Goal: Find specific page/section: Find specific page/section

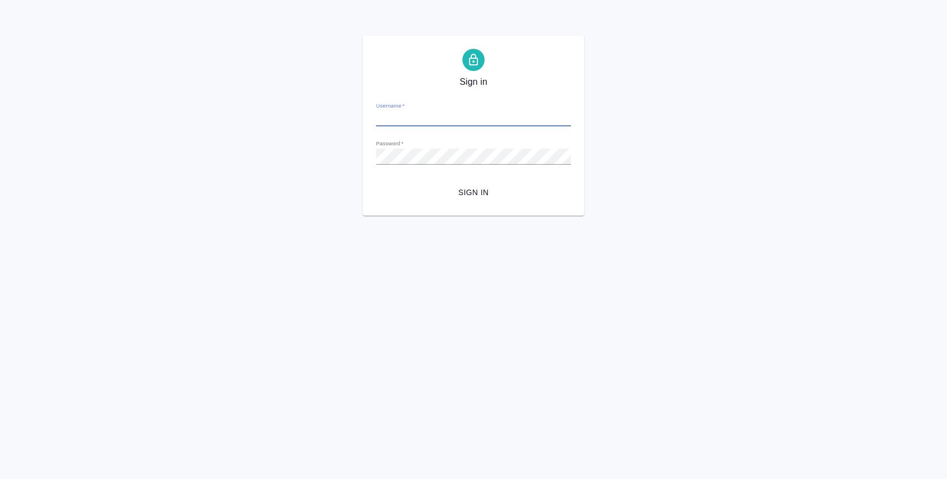
type input "a.zaborova@awatera.com"
click at [480, 196] on span "Sign in" at bounding box center [473, 193] width 177 height 14
type input "[EMAIL_ADDRESS][DOMAIN_NAME]"
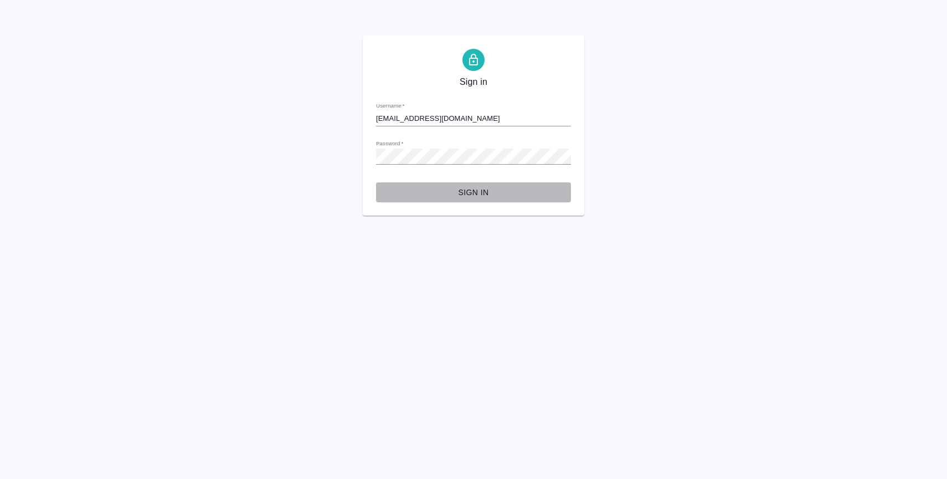
click at [455, 192] on span "Sign in" at bounding box center [473, 193] width 177 height 14
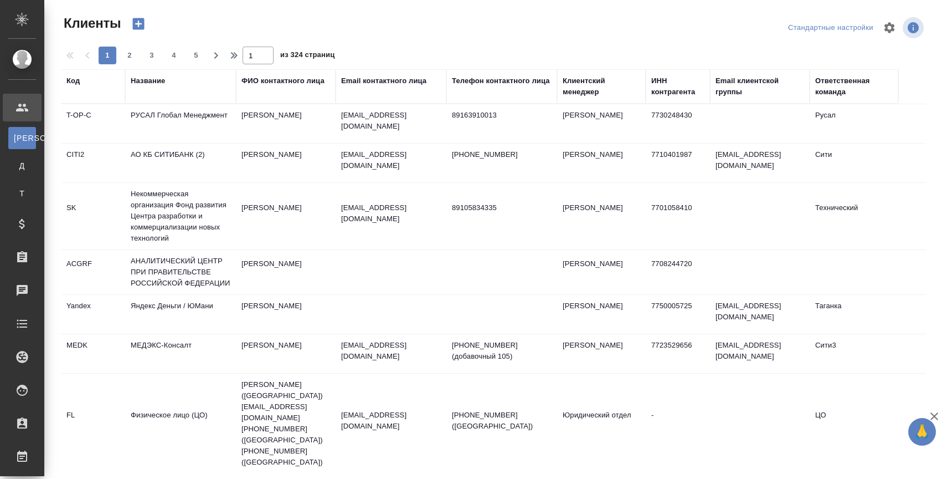
select select "RU"
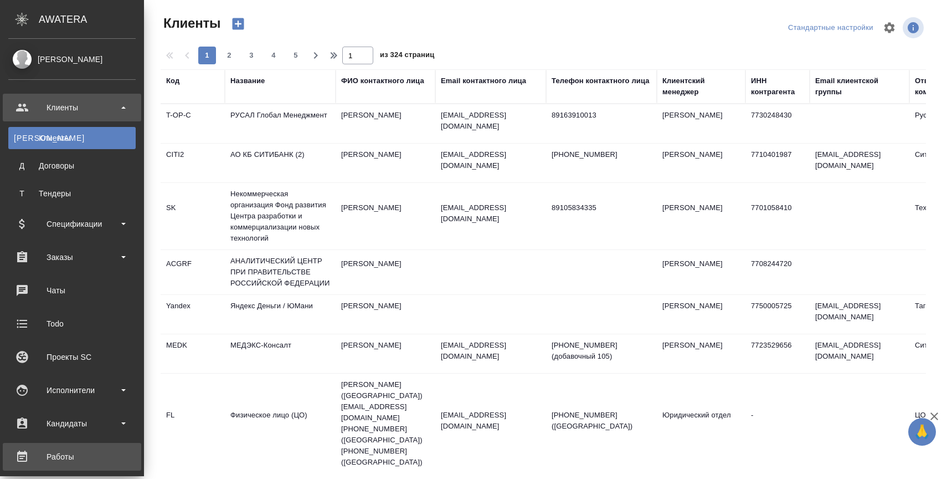
click at [56, 457] on div "Работы" at bounding box center [71, 456] width 127 height 17
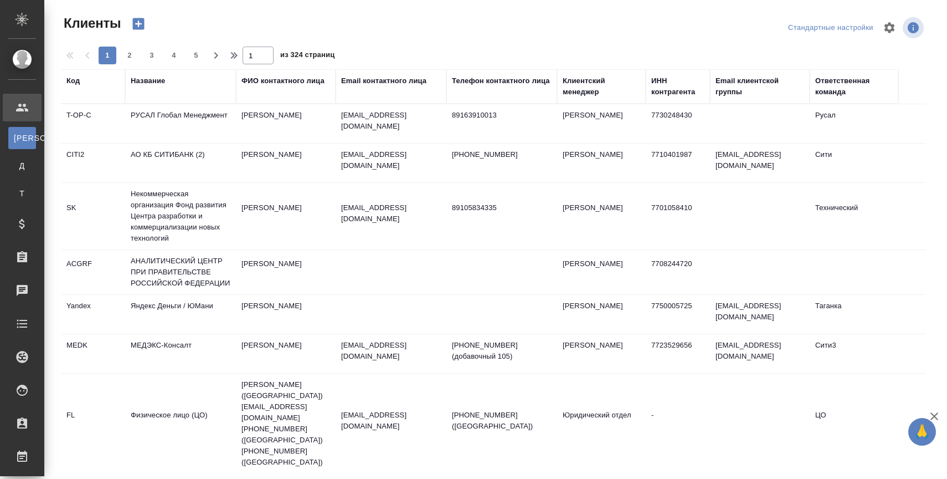
select select "RU"
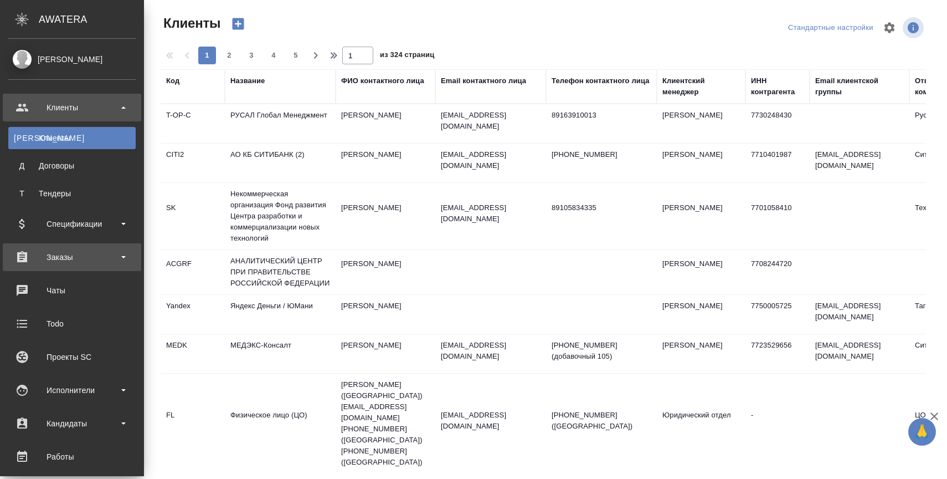
click at [56, 245] on div "Заказы" at bounding box center [72, 257] width 138 height 28
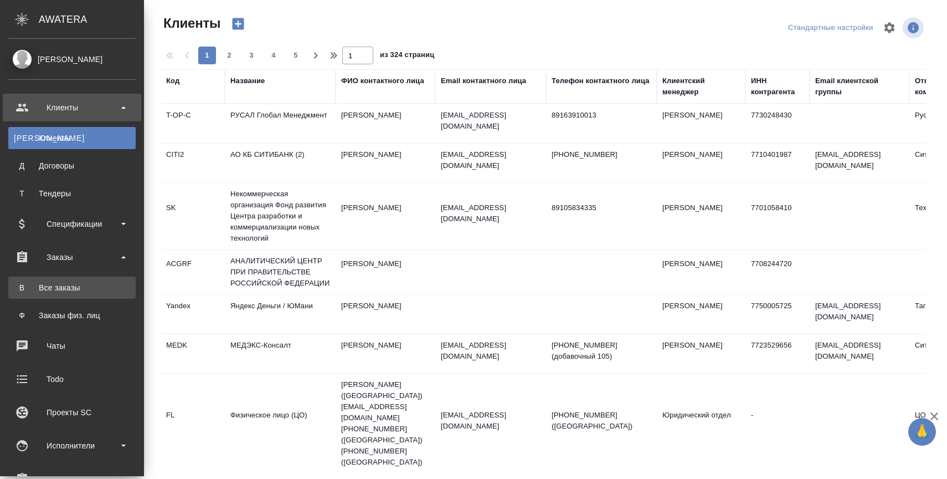
click at [81, 287] on div "Все заказы" at bounding box center [72, 287] width 116 height 11
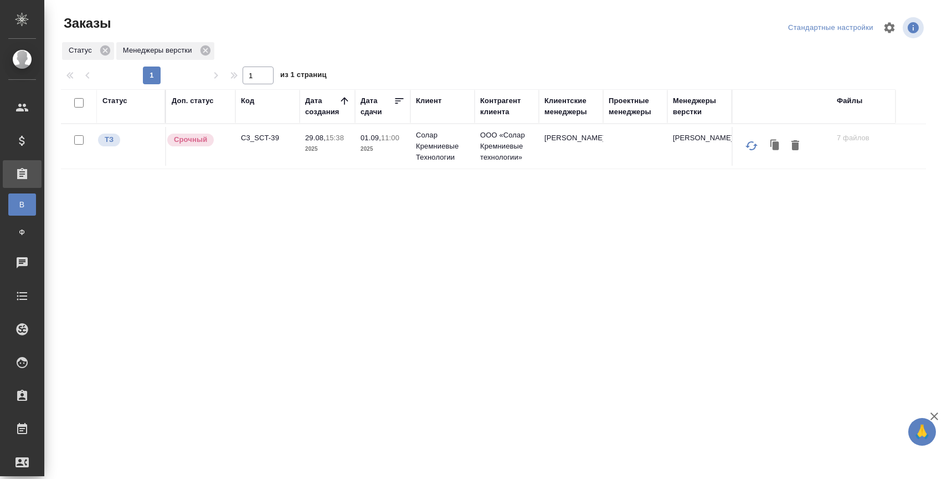
click at [268, 129] on td "C3_SCT-39" at bounding box center [267, 146] width 64 height 39
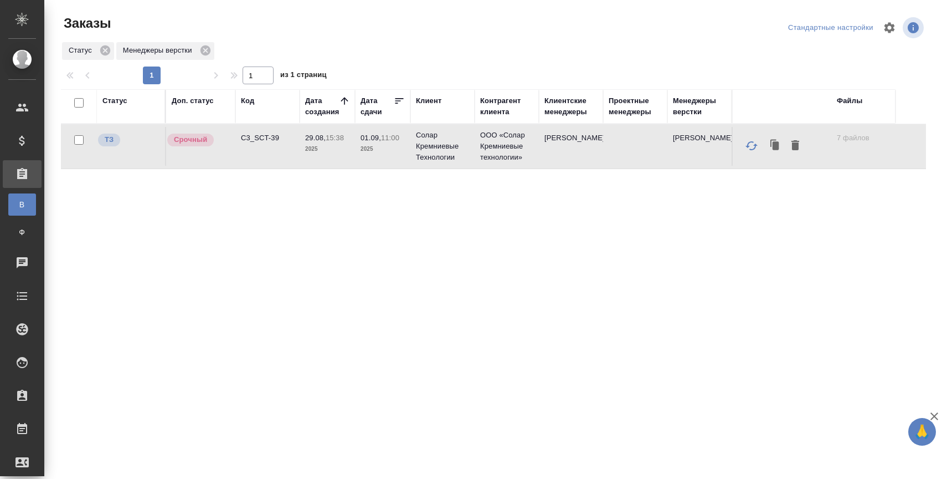
click at [268, 130] on td "C3_SCT-39" at bounding box center [267, 146] width 64 height 39
click at [260, 139] on p "C3_SCT-39" at bounding box center [267, 137] width 53 height 11
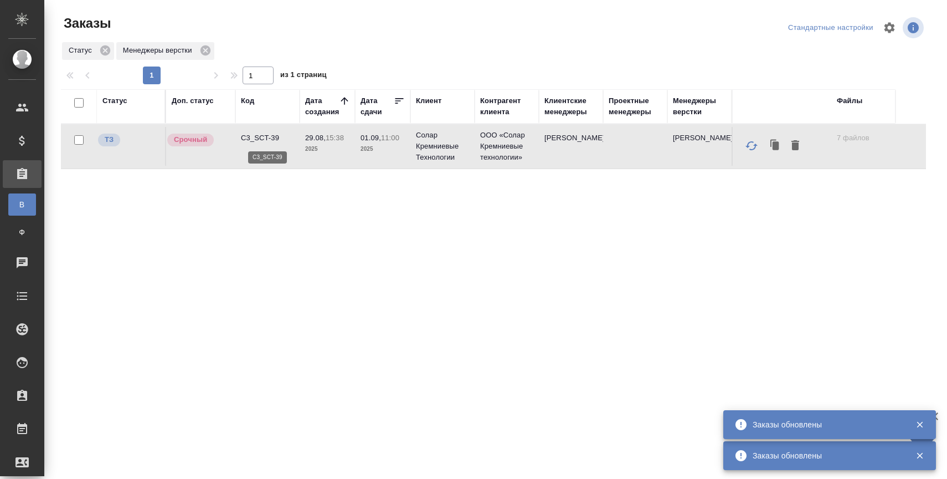
click at [265, 137] on p "C3_SCT-39" at bounding box center [267, 137] width 53 height 11
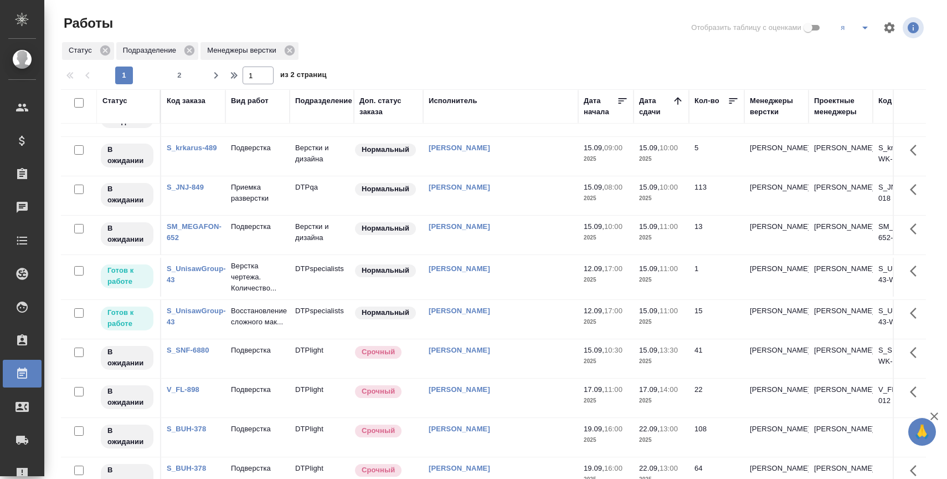
scroll to position [586, 0]
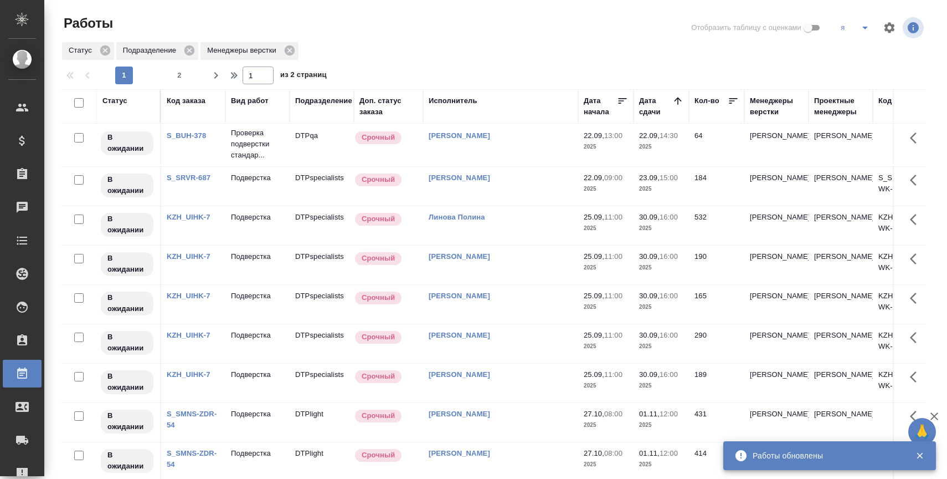
click at [677, 61] on div at bounding box center [498, 64] width 874 height 6
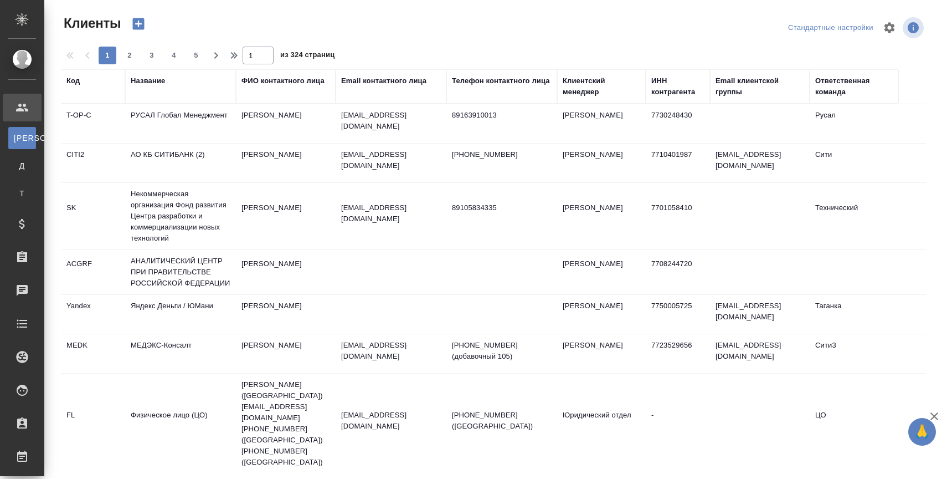
select select "RU"
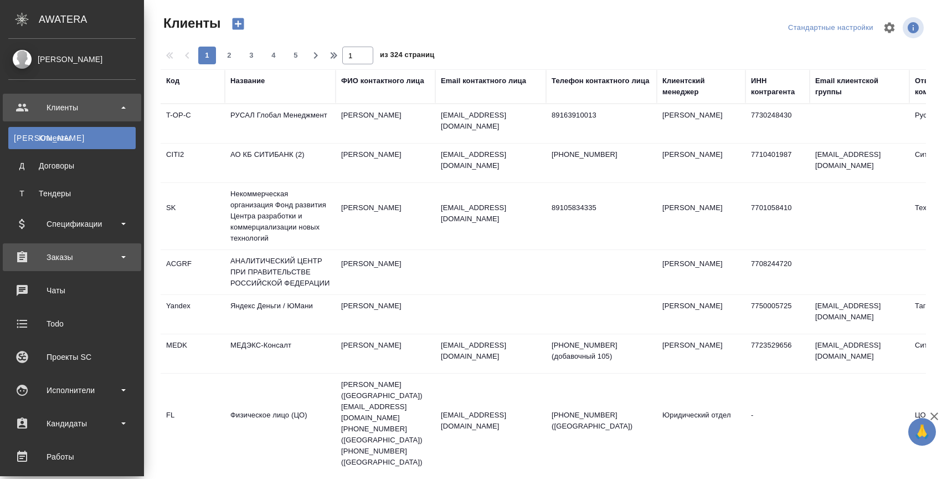
click at [82, 257] on div "Заказы" at bounding box center [71, 257] width 127 height 17
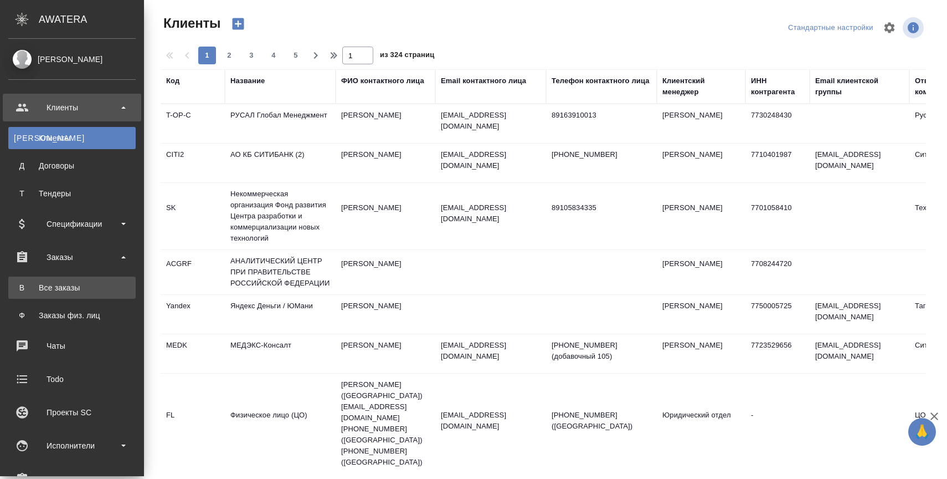
click at [91, 282] on div "Все заказы" at bounding box center [72, 287] width 116 height 11
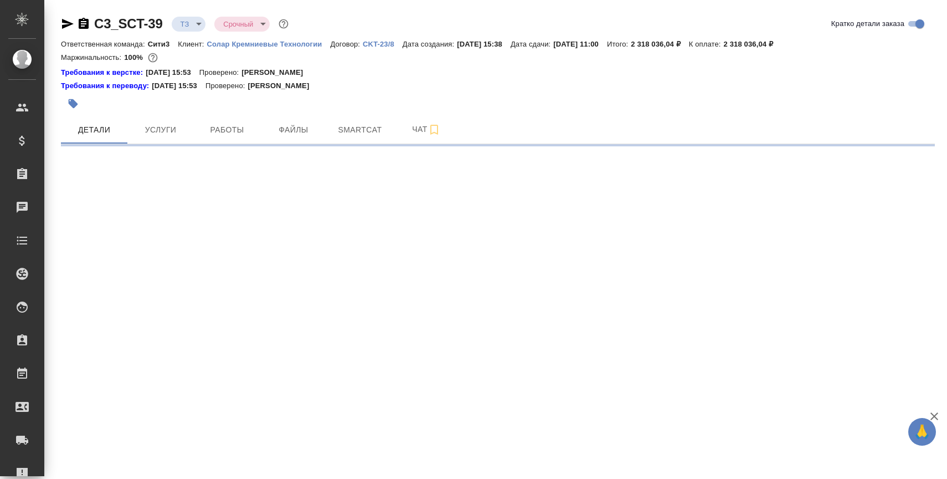
select select "RU"
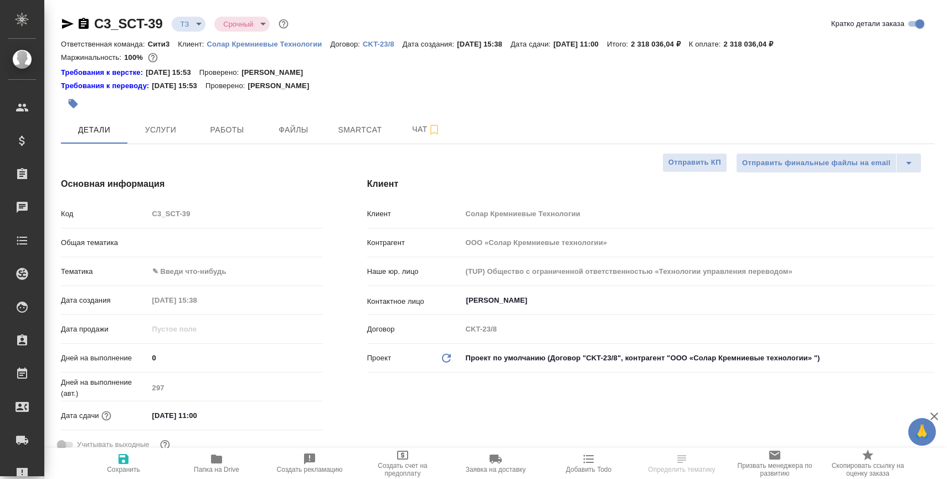
type textarea "x"
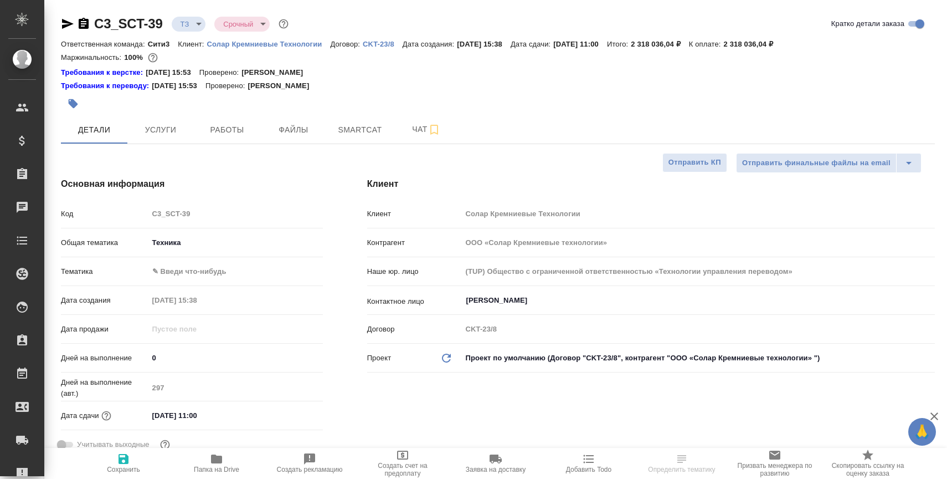
type textarea "x"
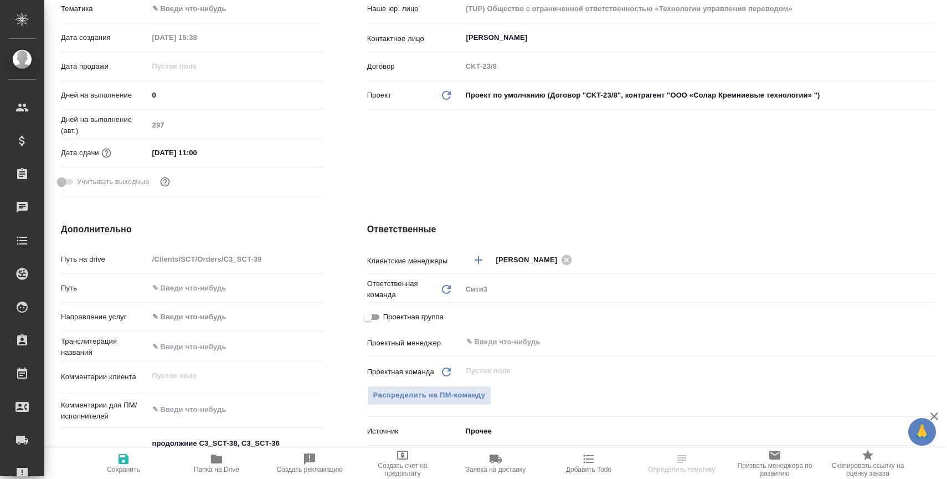
type textarea "x"
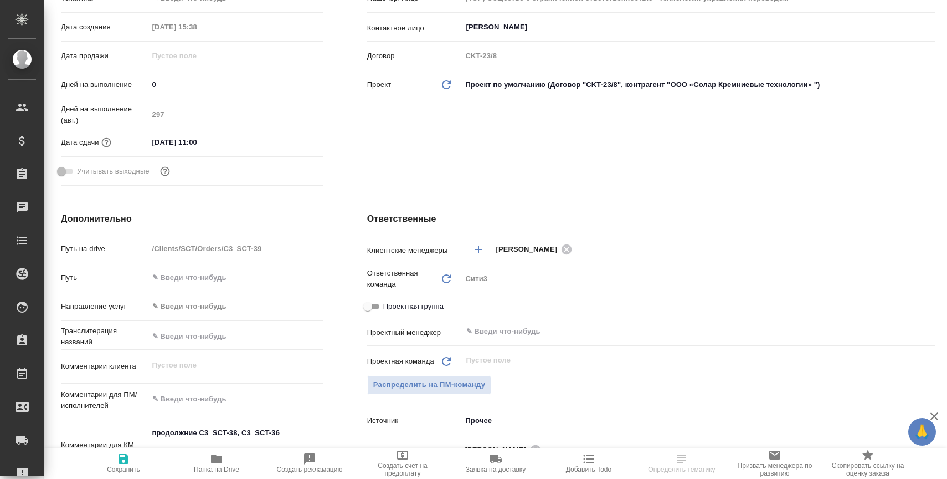
scroll to position [403, 0]
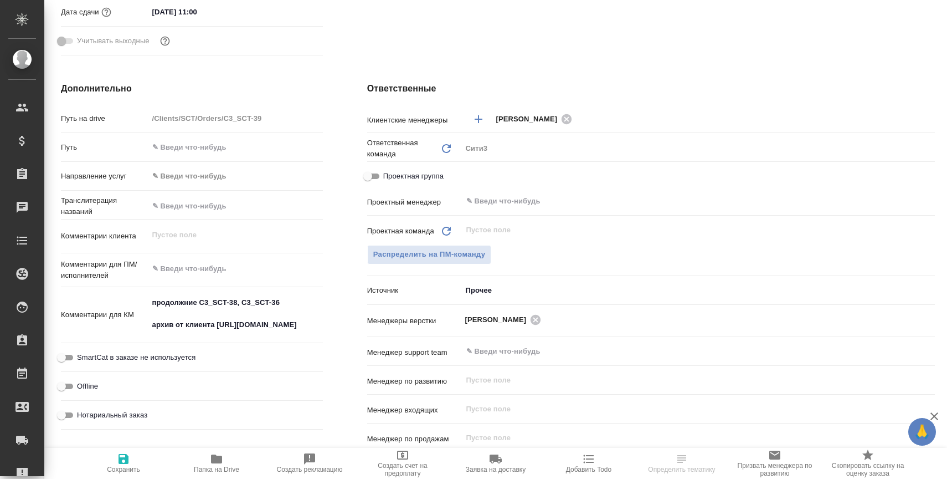
type textarea "x"
drag, startPoint x: 218, startPoint y: 326, endPoint x: 345, endPoint y: 330, distance: 126.4
click at [345, 330] on div "Дополнительно Путь на drive /Clients/SCT/Orders/C3_SCT-39 Путь Направление услу…" at bounding box center [498, 284] width 918 height 448
select select "RU"
type textarea "x"
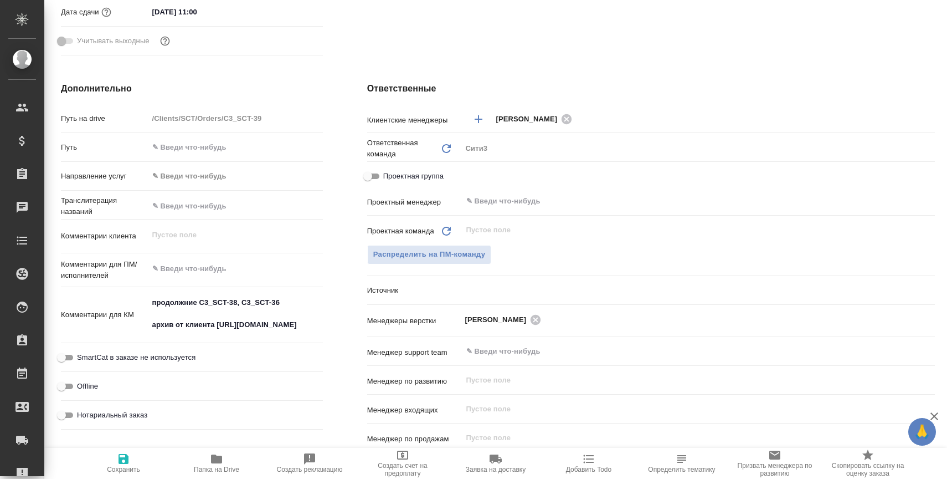
type textarea "x"
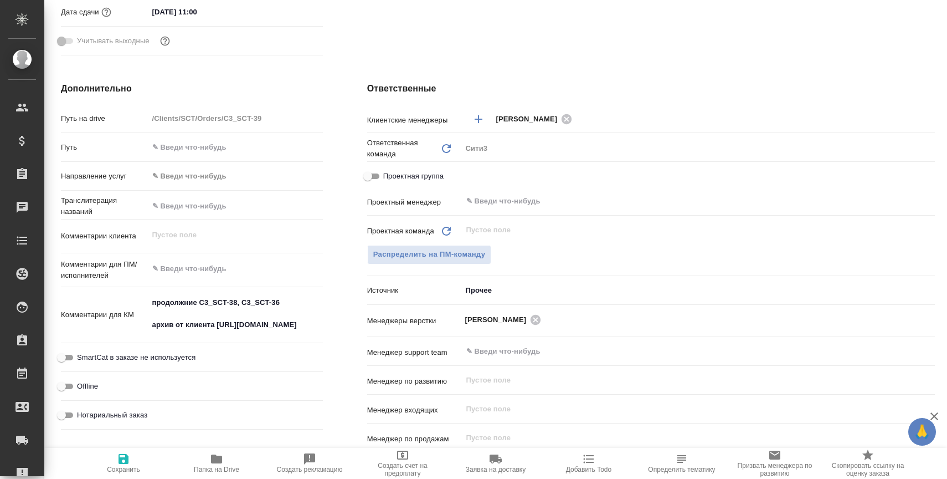
scroll to position [0, 0]
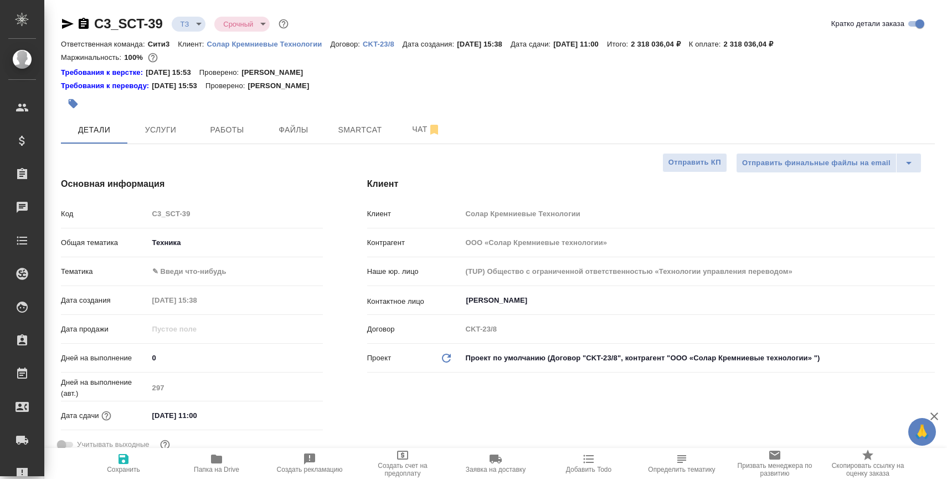
click at [237, 465] on span "Папка на Drive" at bounding box center [216, 469] width 45 height 8
type textarea "x"
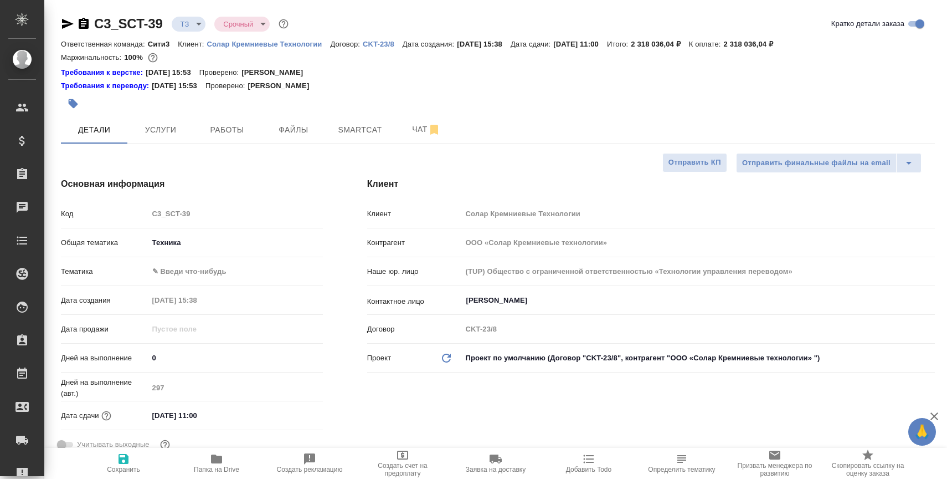
type textarea "x"
click at [86, 25] on icon "button" at bounding box center [84, 23] width 10 height 11
type textarea "x"
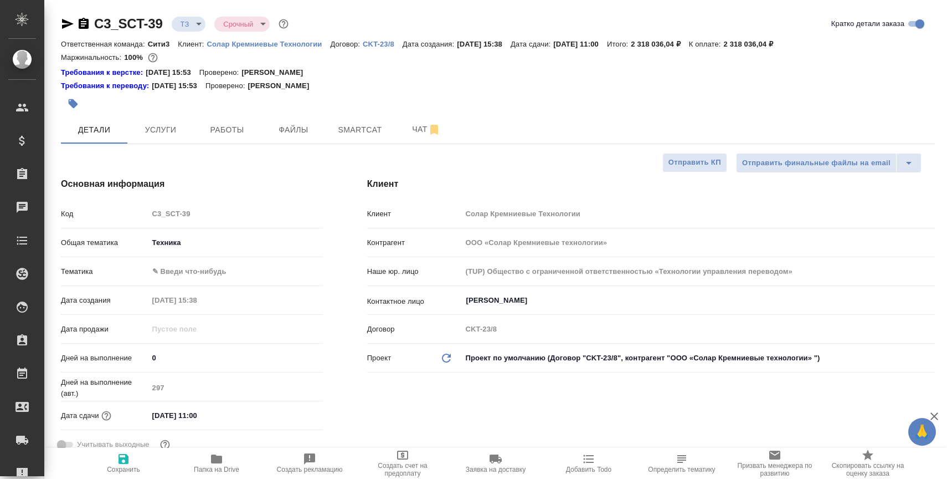
type textarea "x"
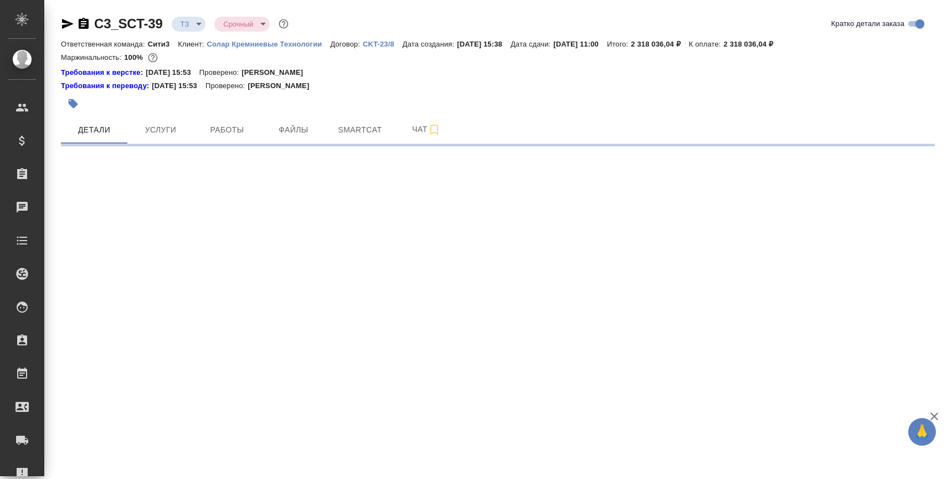
select select "RU"
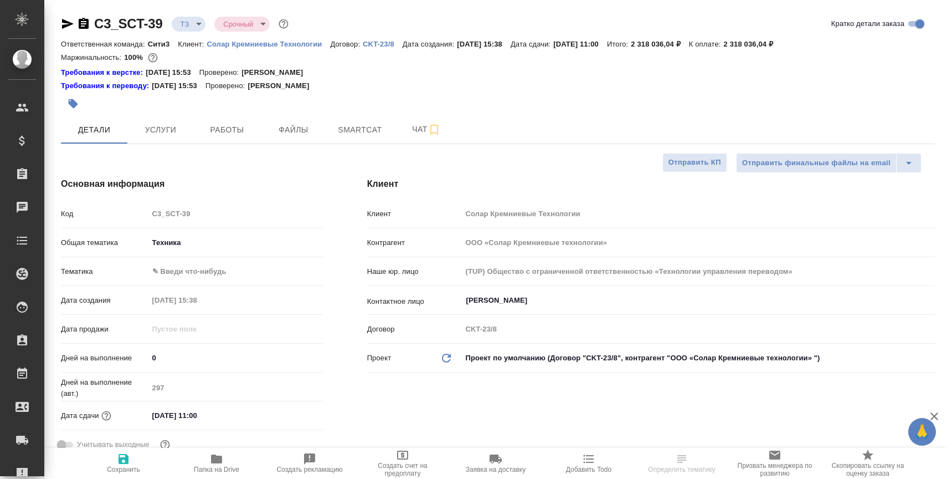
click at [85, 22] on icon "button" at bounding box center [84, 23] width 10 height 11
type textarea "x"
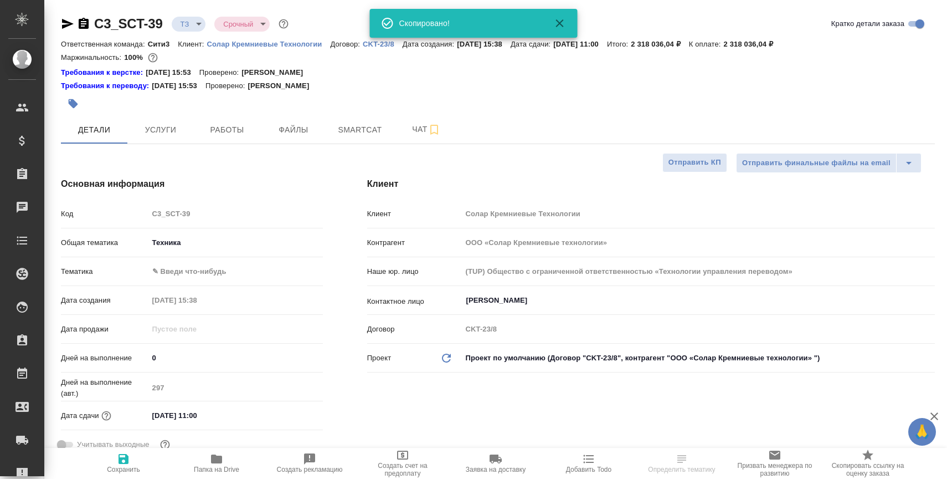
type textarea "x"
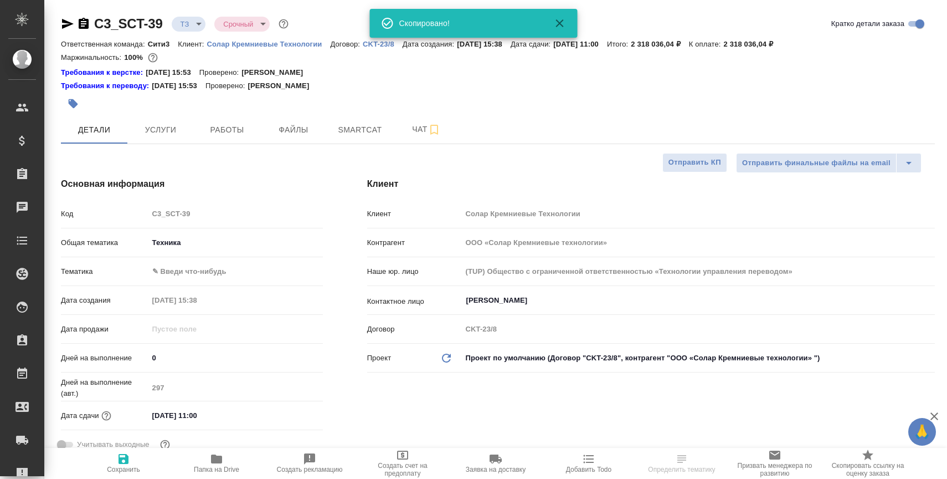
type textarea "x"
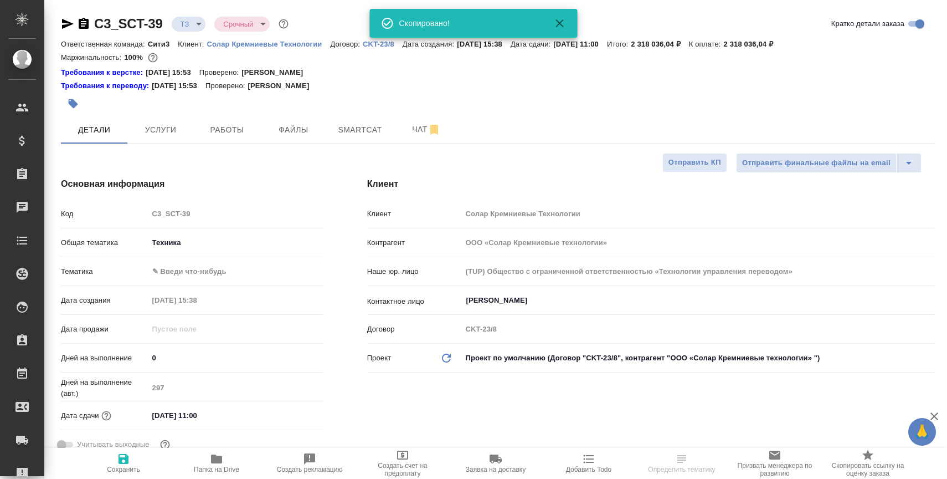
type textarea "x"
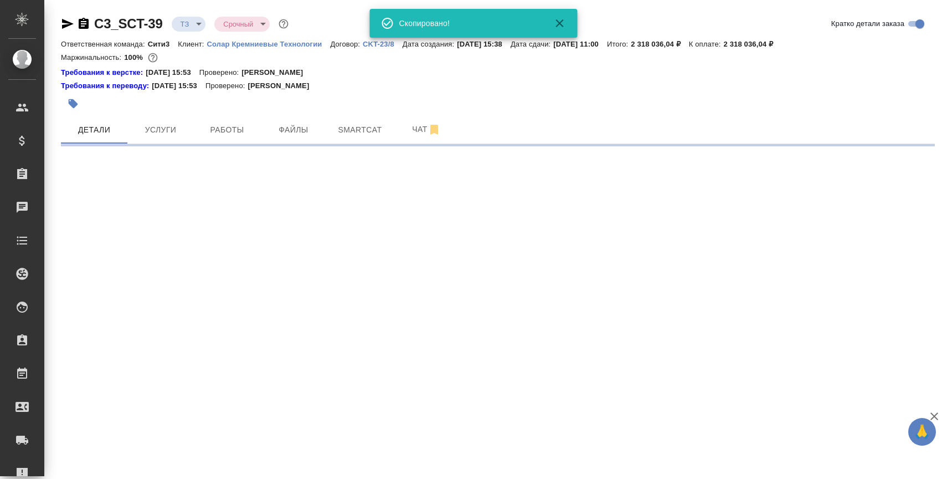
select select "RU"
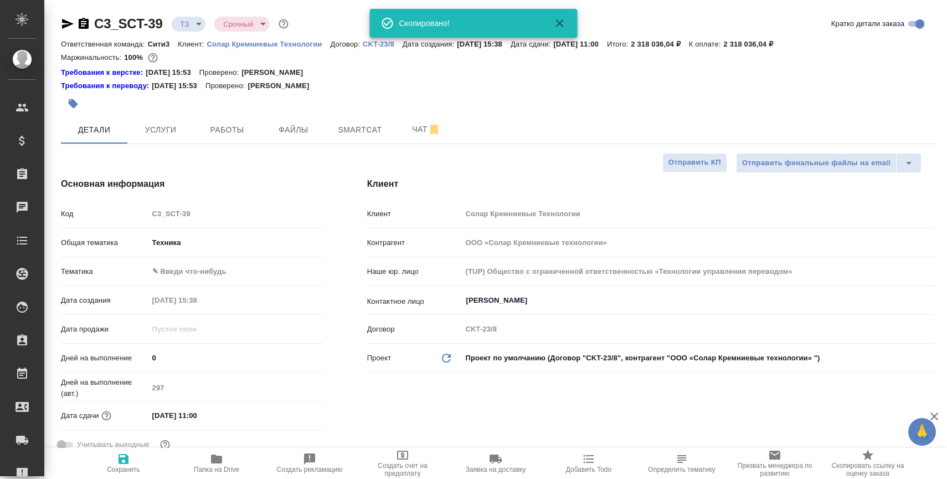
type textarea "x"
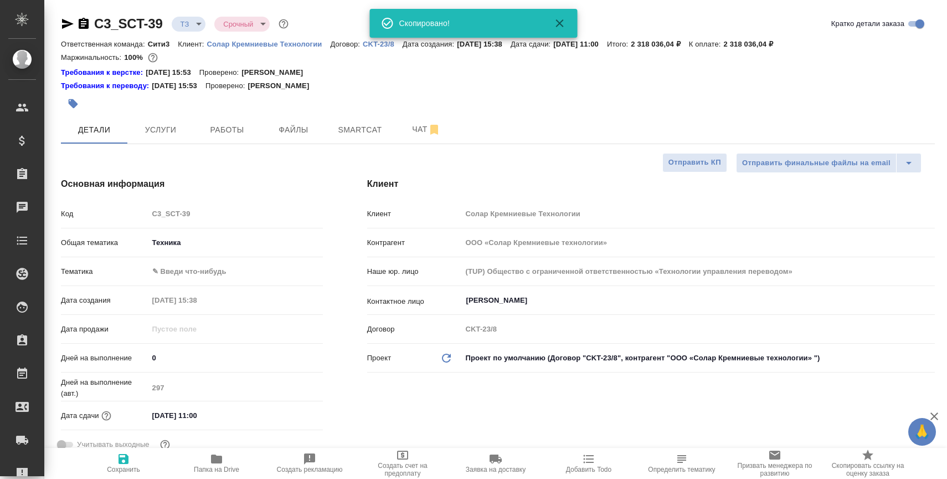
type textarea "x"
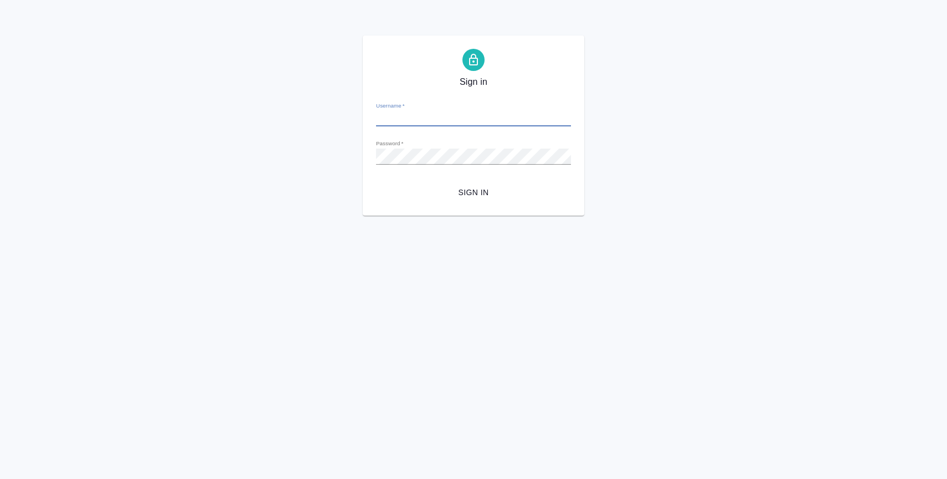
type input "[EMAIL_ADDRESS][DOMAIN_NAME]"
